Goal: Communication & Community: Answer question/provide support

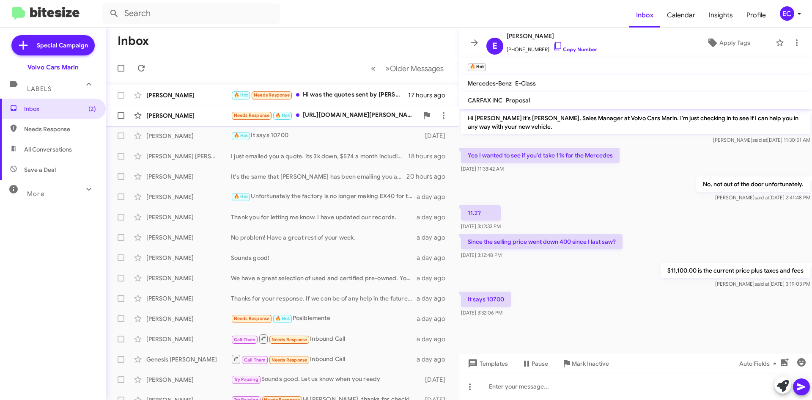
click at [340, 111] on div "Needs Response 🔥 Hot [URL][DOMAIN_NAME][PERSON_NAME]" at bounding box center [324, 115] width 187 height 10
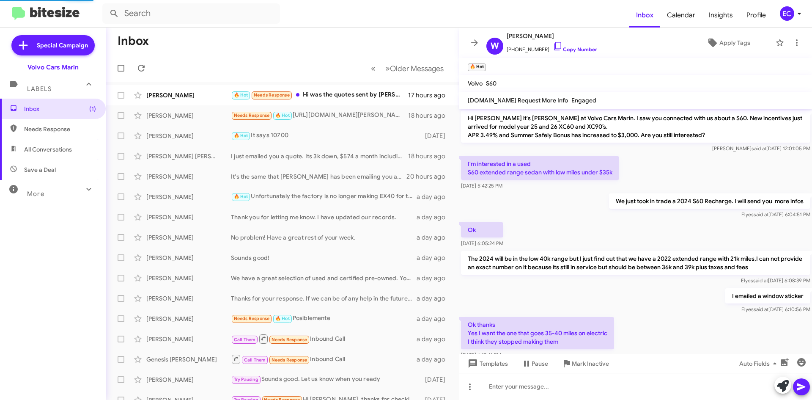
scroll to position [61, 0]
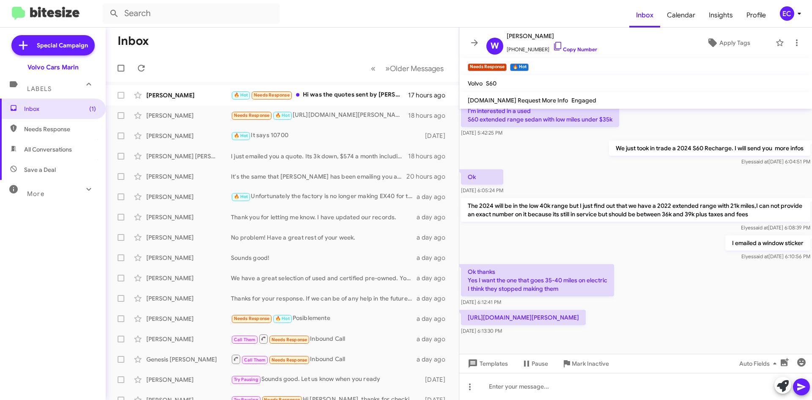
click at [586, 310] on p "[URL][DOMAIN_NAME][PERSON_NAME]" at bounding box center [523, 317] width 125 height 15
copy p "[URL][DOMAIN_NAME][PERSON_NAME]"
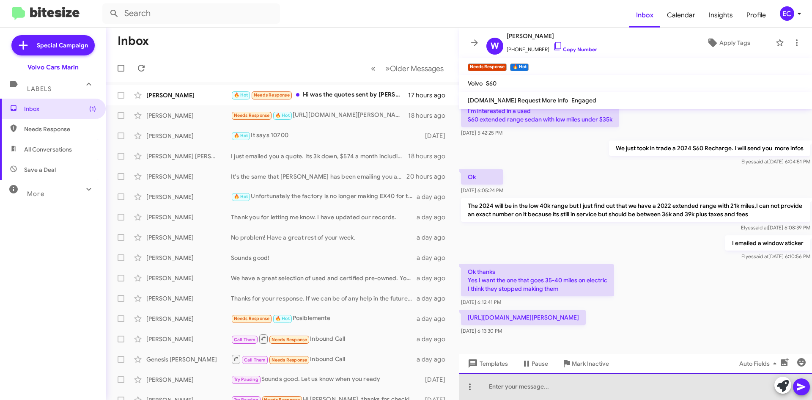
click at [540, 384] on div at bounding box center [635, 386] width 353 height 27
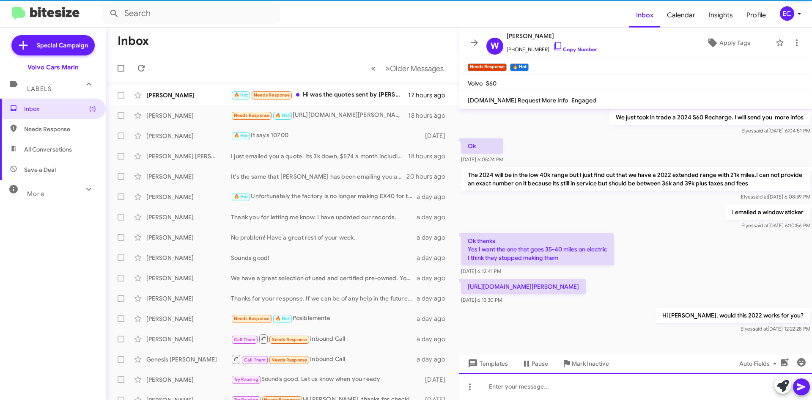
scroll to position [92, 0]
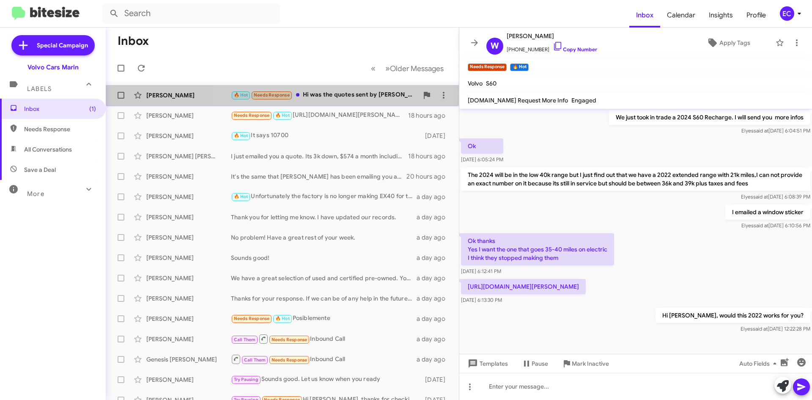
click at [345, 93] on div "🔥 Hot Needs Response Hi was the quotes sent by [PERSON_NAME]?" at bounding box center [324, 95] width 187 height 10
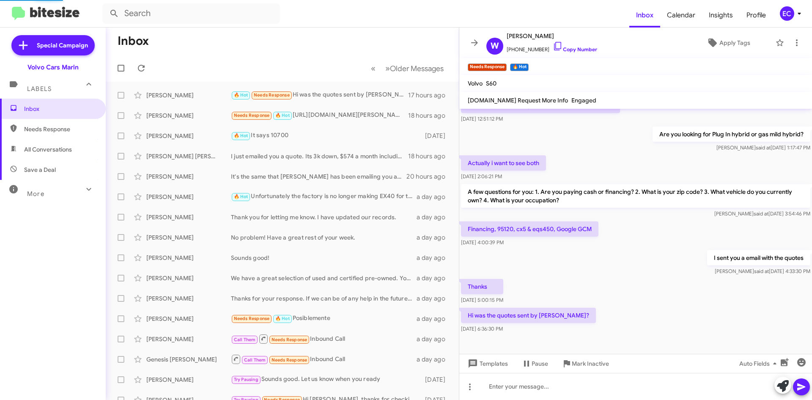
scroll to position [50, 0]
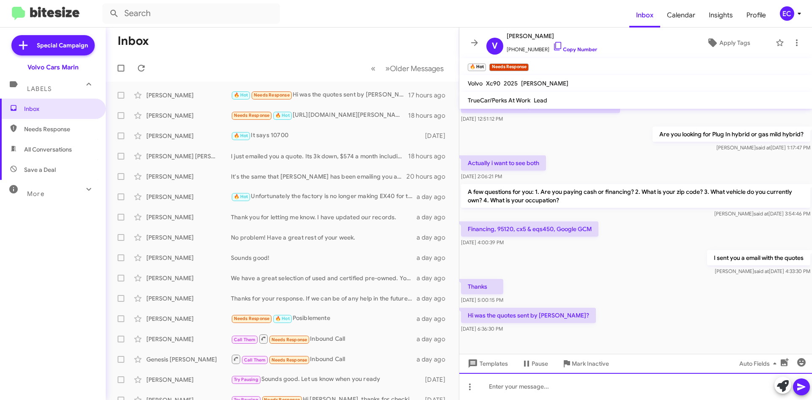
click at [518, 388] on div at bounding box center [635, 386] width 353 height 27
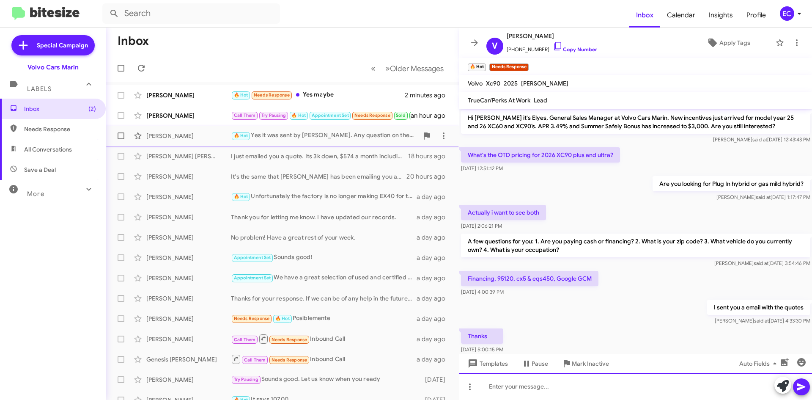
scroll to position [0, 0]
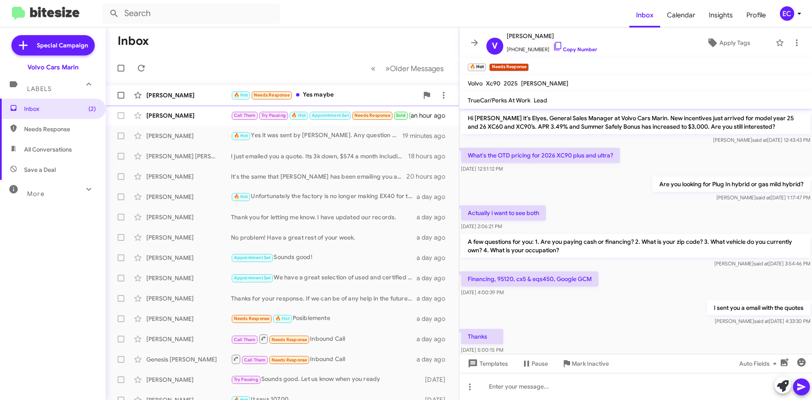
click at [313, 90] on div "🔥 Hot Needs Response Yes maybe" at bounding box center [324, 95] width 187 height 10
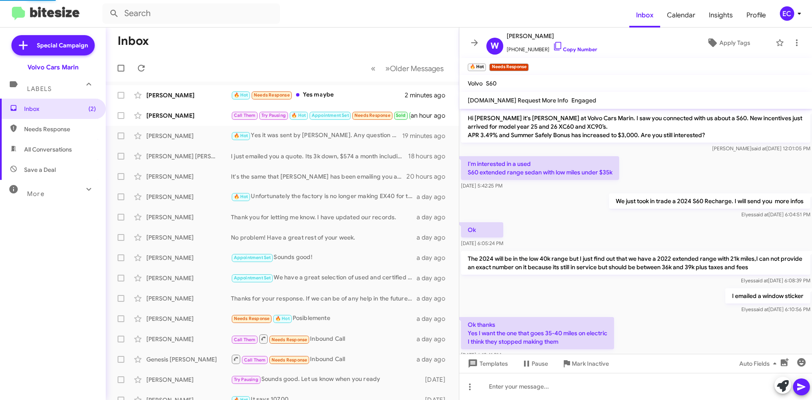
scroll to position [123, 0]
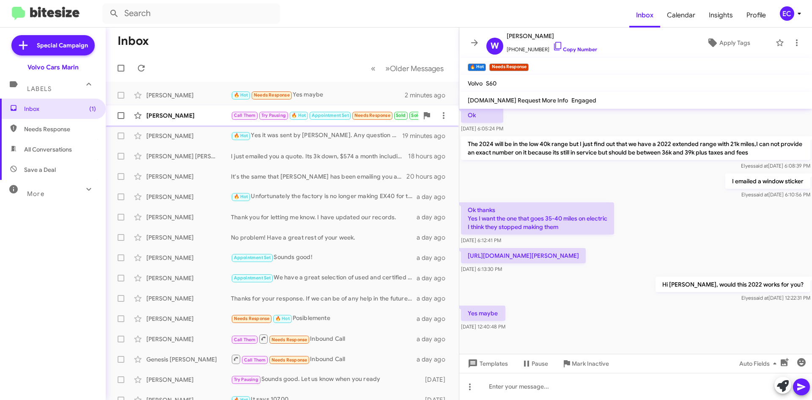
click at [174, 119] on div "[PERSON_NAME]" at bounding box center [188, 115] width 85 height 8
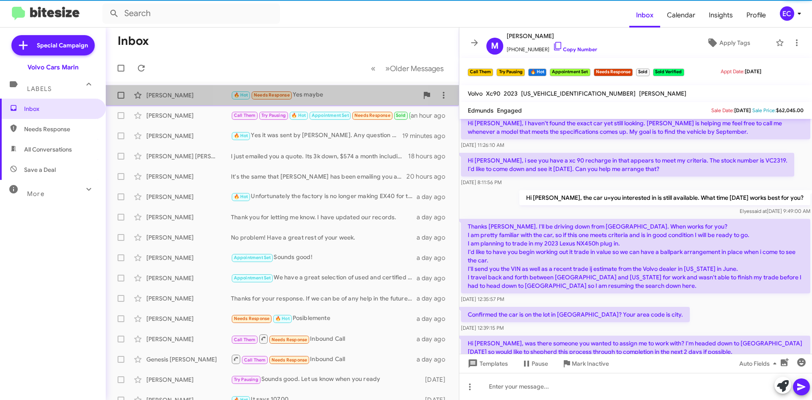
click at [325, 94] on div "🔥 Hot Needs Response Yes maybe" at bounding box center [324, 95] width 187 height 10
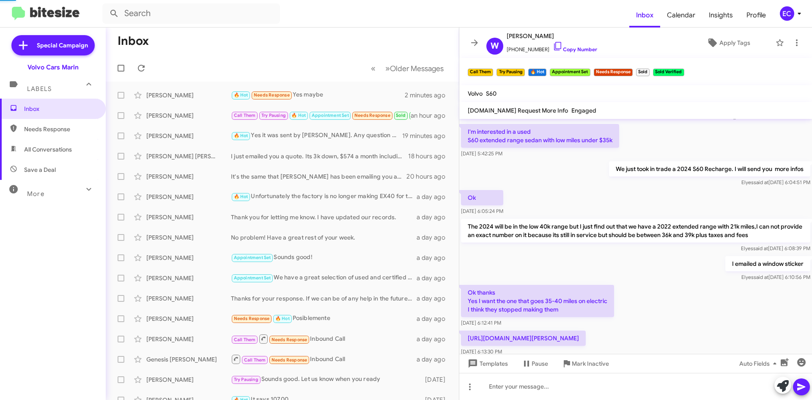
scroll to position [123, 0]
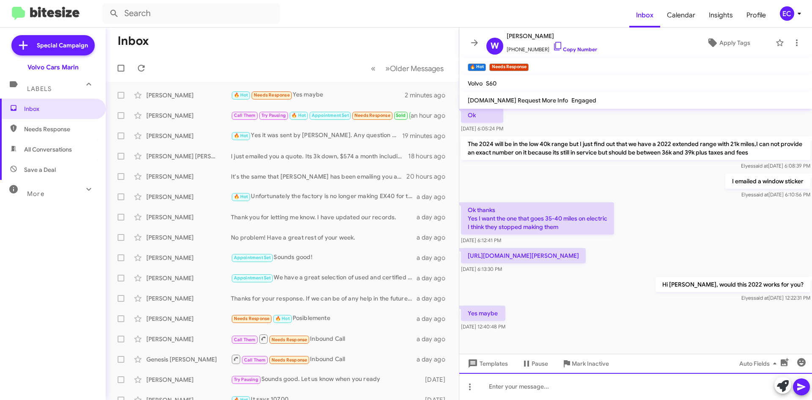
click at [544, 387] on div at bounding box center [635, 386] width 353 height 27
click at [745, 385] on div "The car looks amazing. After certifying the car, the price ended close to your …" at bounding box center [635, 386] width 353 height 27
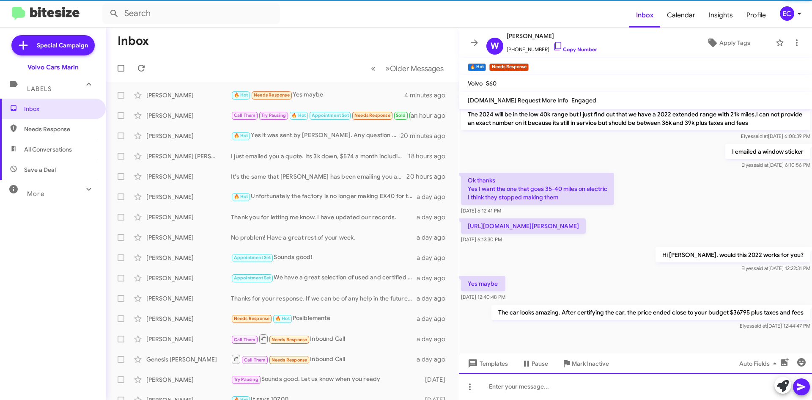
scroll to position [154, 0]
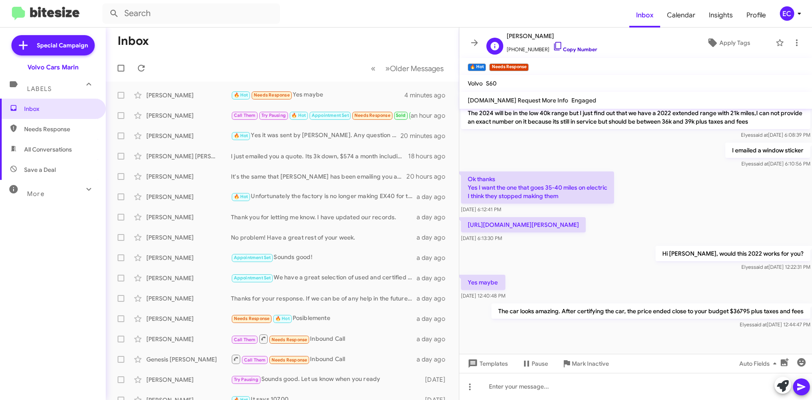
click at [581, 50] on link "Copy Number" at bounding box center [575, 49] width 44 height 6
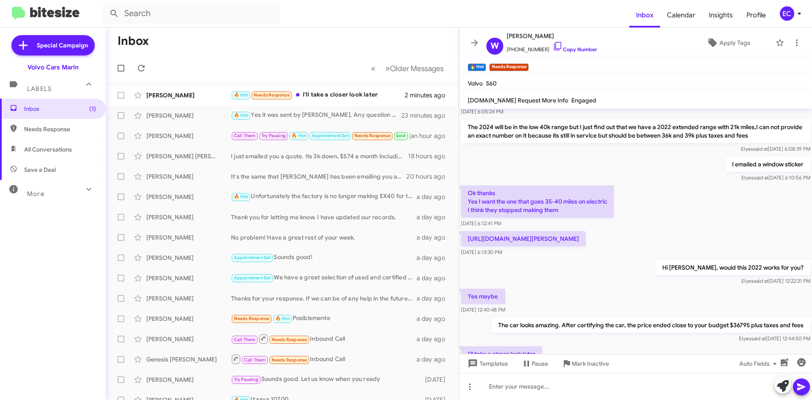
scroll to position [185, 0]
